Goal: Transaction & Acquisition: Book appointment/travel/reservation

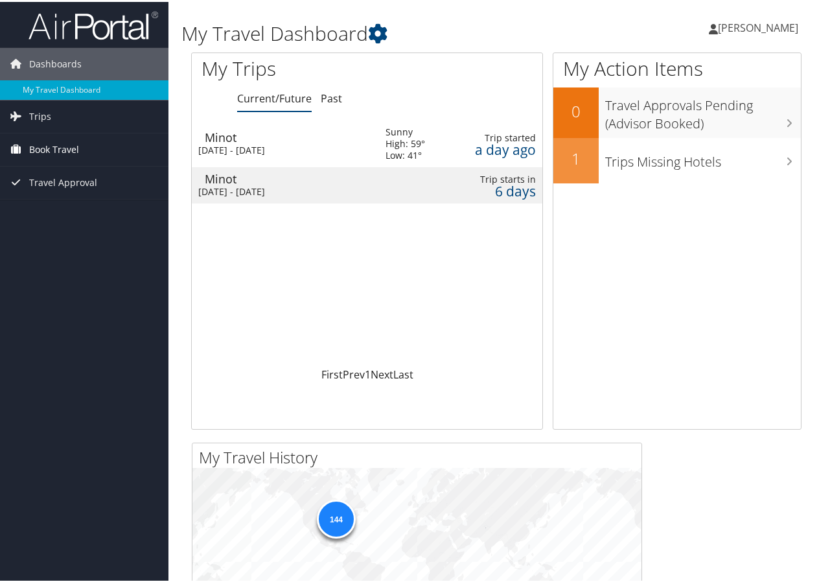
click at [44, 146] on span "Book Travel" at bounding box center [54, 147] width 50 height 32
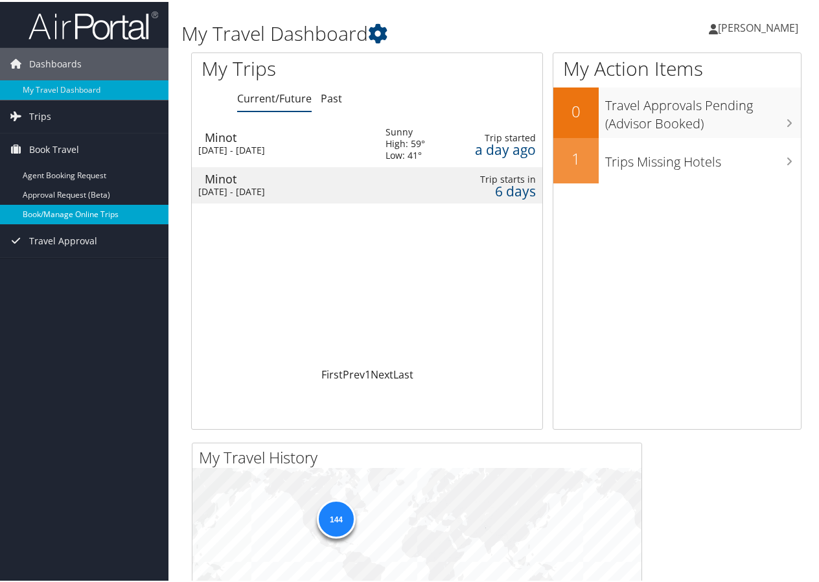
click at [58, 210] on link "Book/Manage Online Trips" at bounding box center [84, 212] width 168 height 19
click at [37, 216] on link "Book/Manage Online Trips" at bounding box center [84, 212] width 168 height 19
